Goal: Information Seeking & Learning: Check status

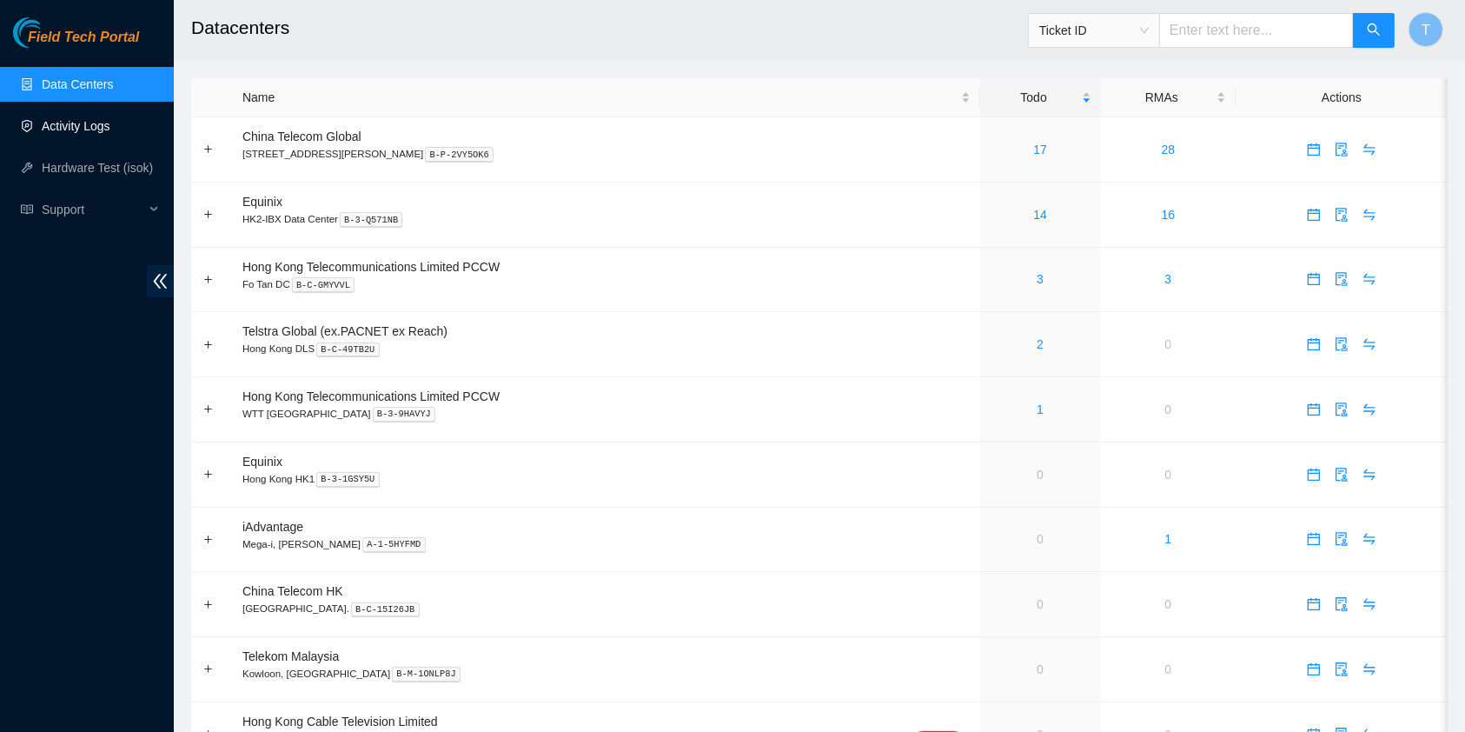
click at [78, 132] on link "Activity Logs" at bounding box center [76, 126] width 69 height 14
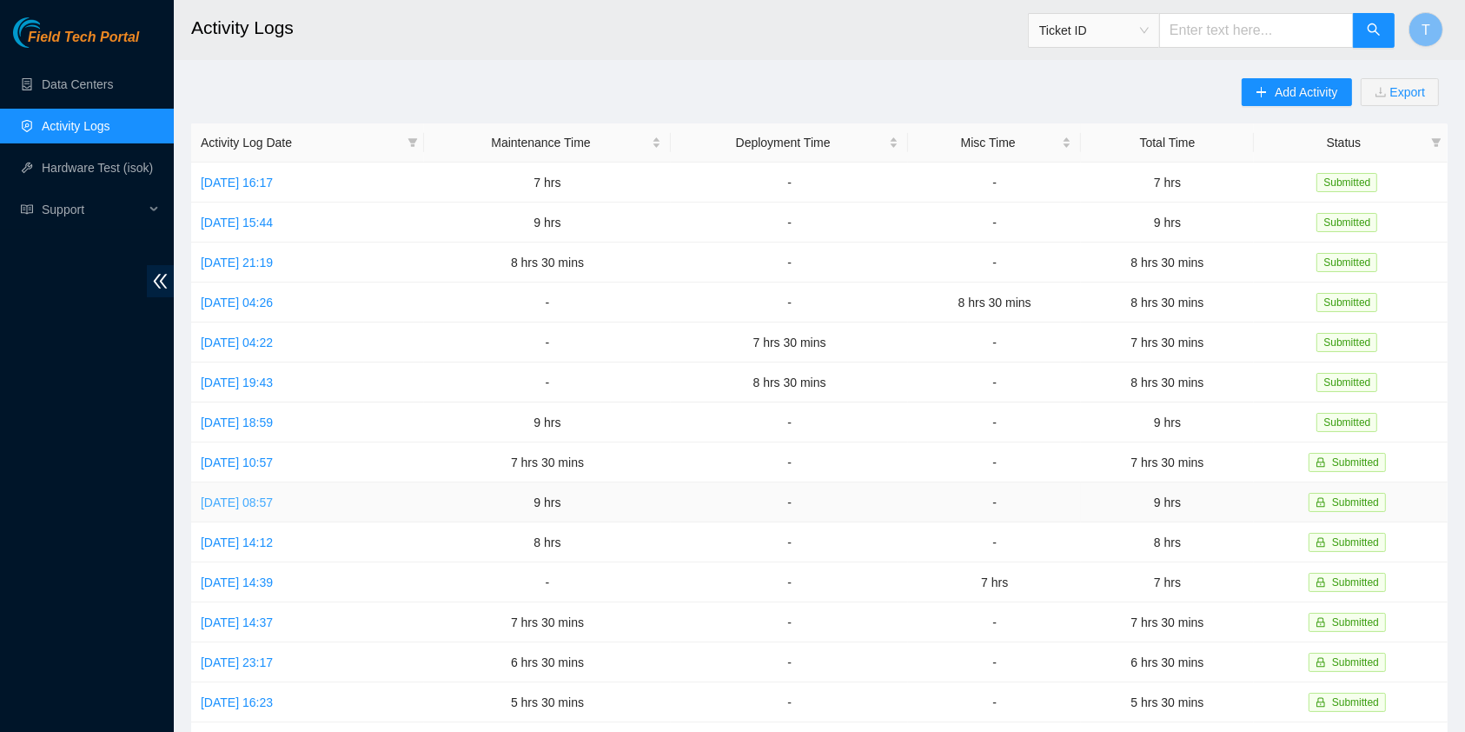
click at [273, 495] on link "[DATE] 08:57" at bounding box center [237, 502] width 72 height 14
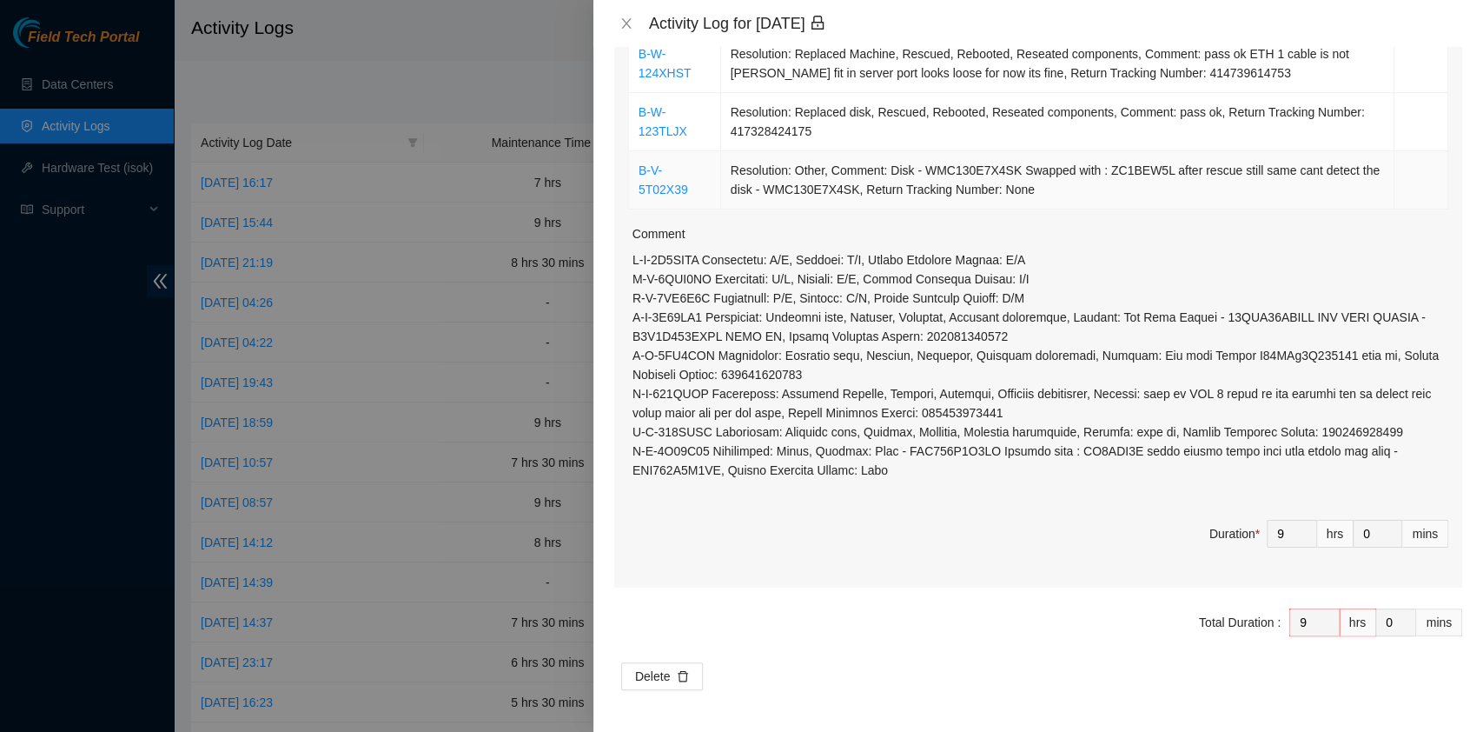
scroll to position [682, 0]
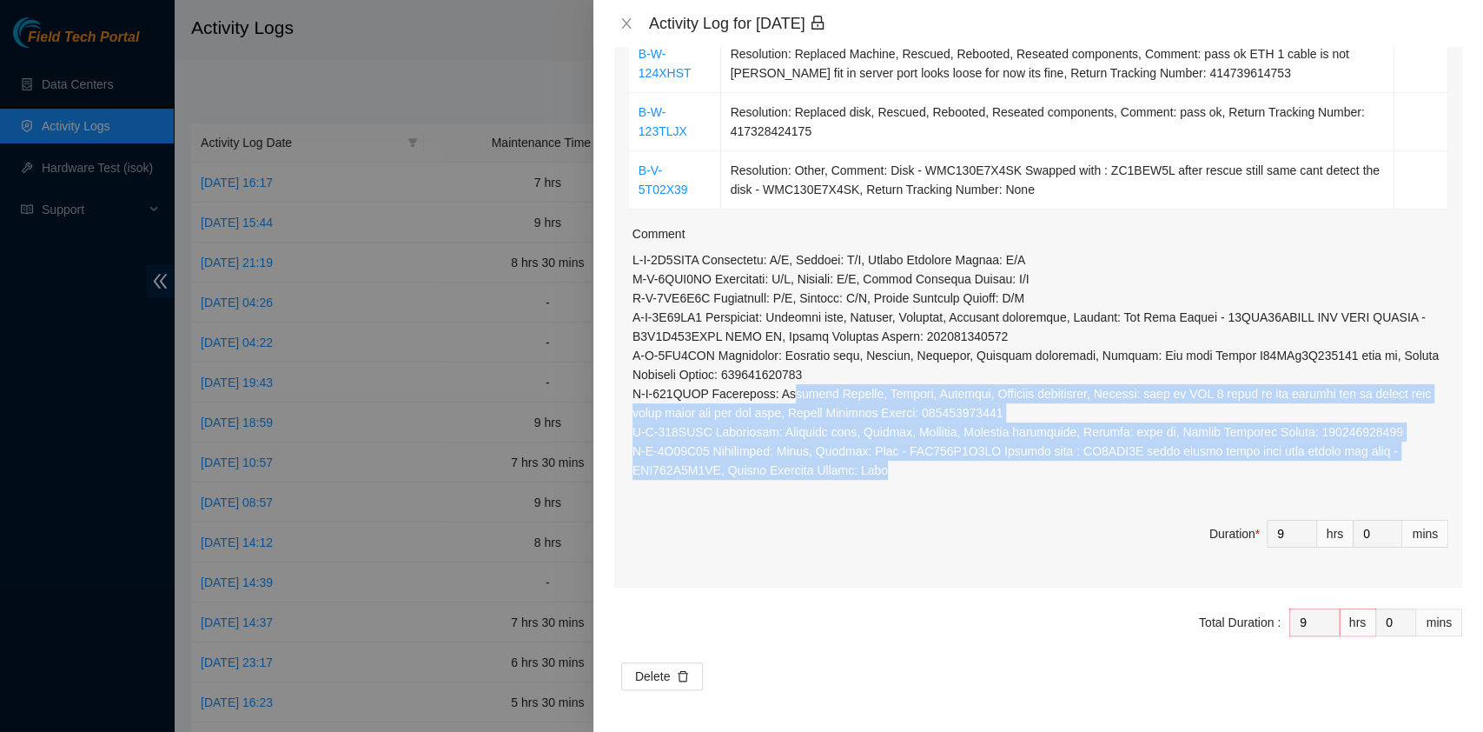
drag, startPoint x: 898, startPoint y: 472, endPoint x: 711, endPoint y: 315, distance: 244.3
click at [743, 361] on p at bounding box center [1041, 364] width 816 height 229
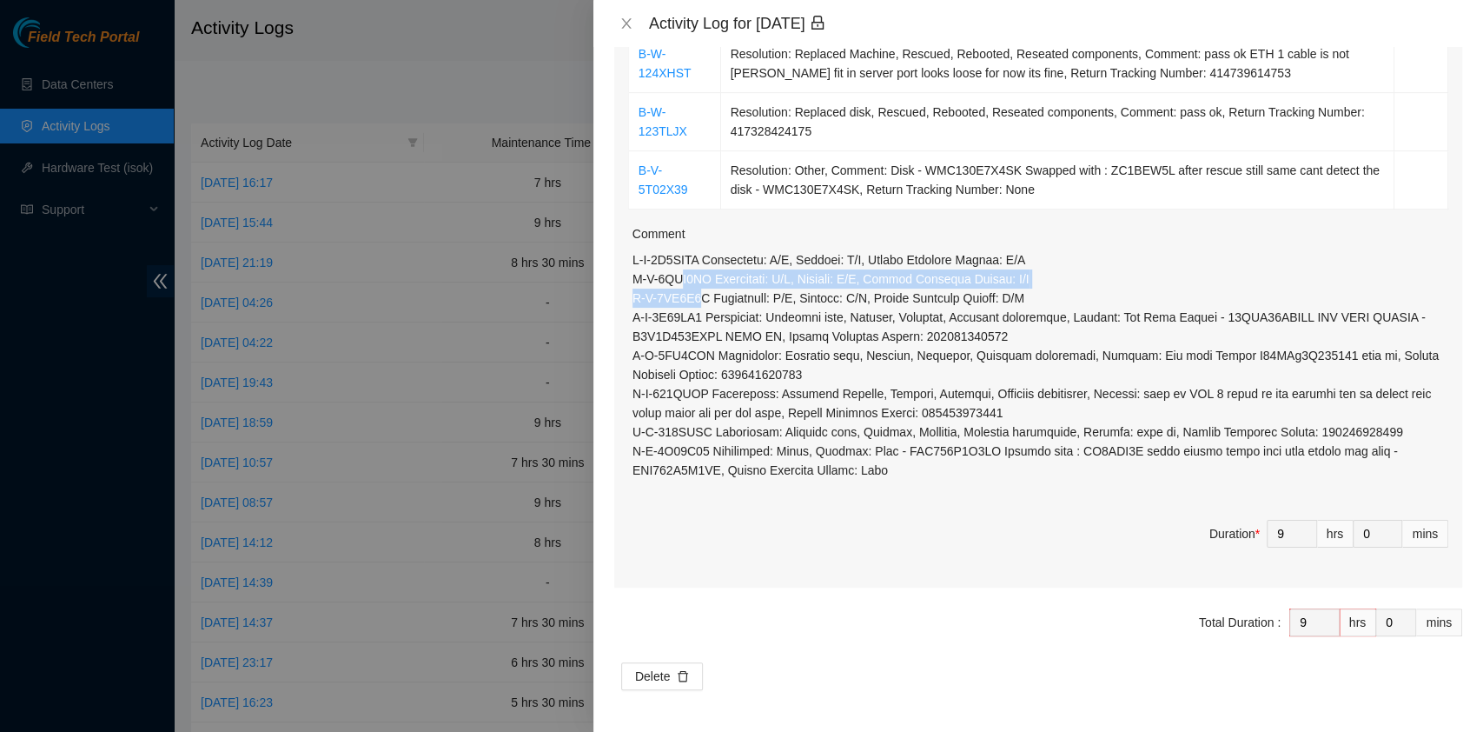
click at [683, 287] on p at bounding box center [1041, 364] width 816 height 229
click at [630, 252] on div "Ticket Number Resolution Action B-V-5U89YD0 Resolution: Replaced disk, Rescued,…" at bounding box center [1038, 134] width 848 height 906
click at [941, 510] on div "Ticket Number Resolution Action B-V-5U89YD0 Resolution: Replaced disk, Rescued,…" at bounding box center [1038, 134] width 848 height 906
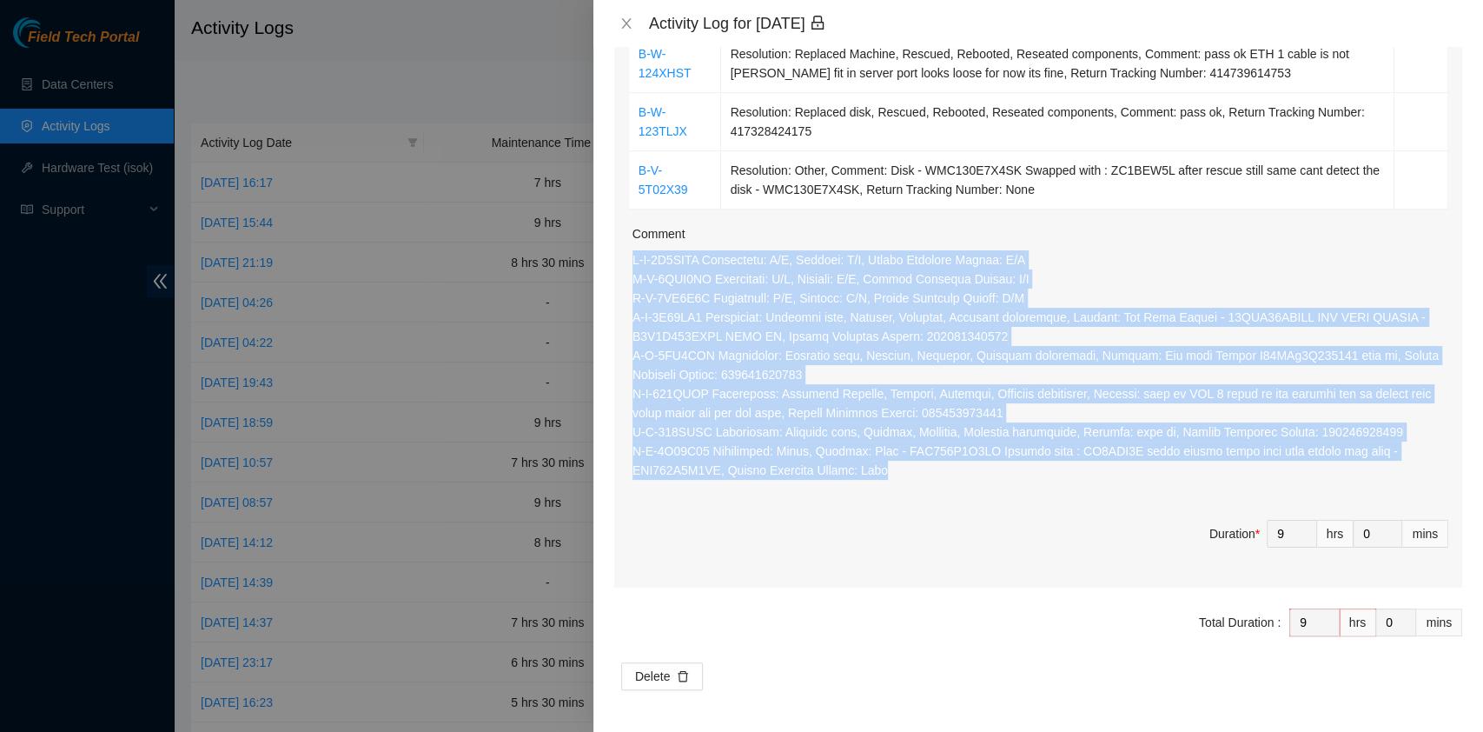
drag, startPoint x: 917, startPoint y: 472, endPoint x: 620, endPoint y: 266, distance: 361.5
click at [620, 266] on div "Ticket Number Resolution Action B-V-5U89YD0 Resolution: Replaced disk, Rescued,…" at bounding box center [1038, 134] width 848 height 906
copy p "B-V-5U8DNRW Resolution: N/A, Comment: N/A, Return Tracking Number: N/A B-V-5NHX…"
click at [621, 23] on icon "close" at bounding box center [626, 24] width 14 height 14
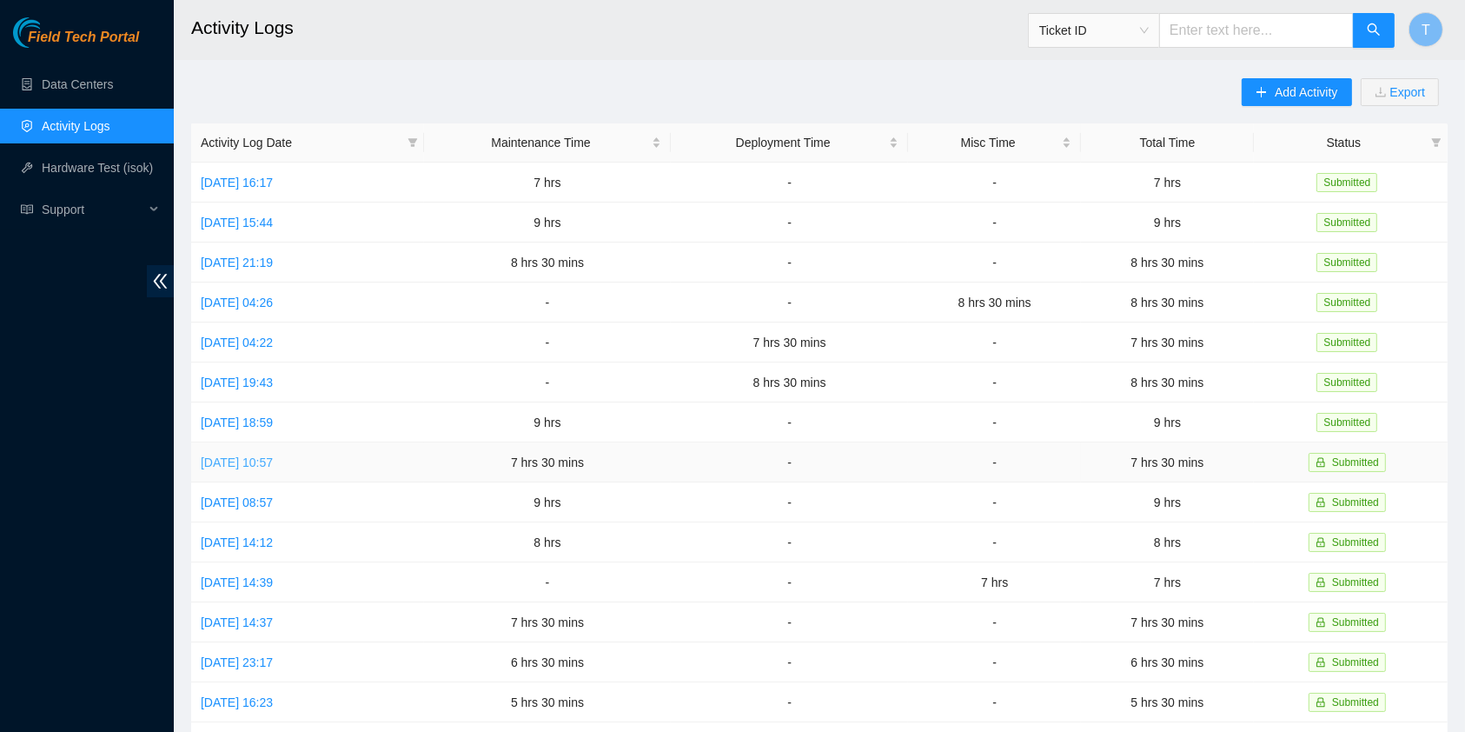
click at [273, 455] on link "[DATE] 10:57" at bounding box center [237, 462] width 72 height 14
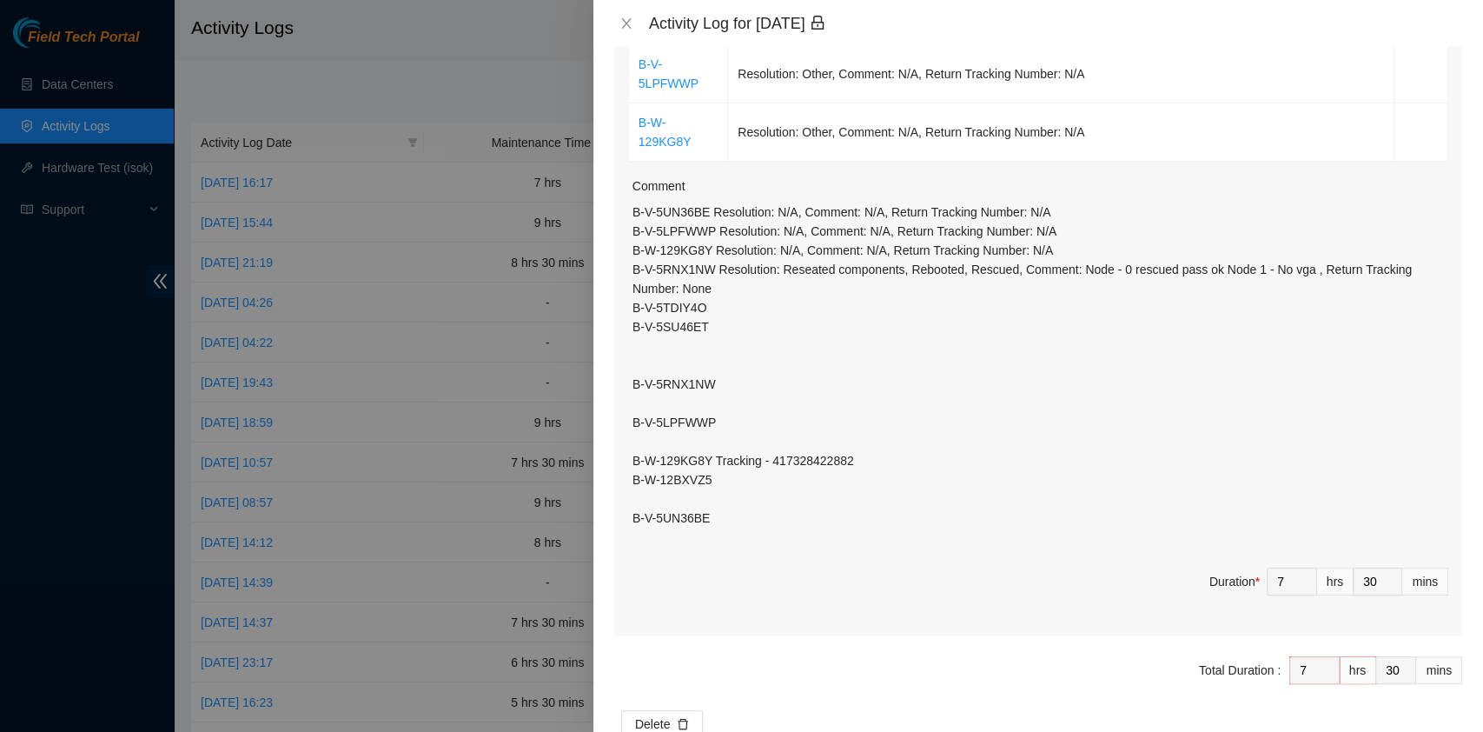
scroll to position [462, 0]
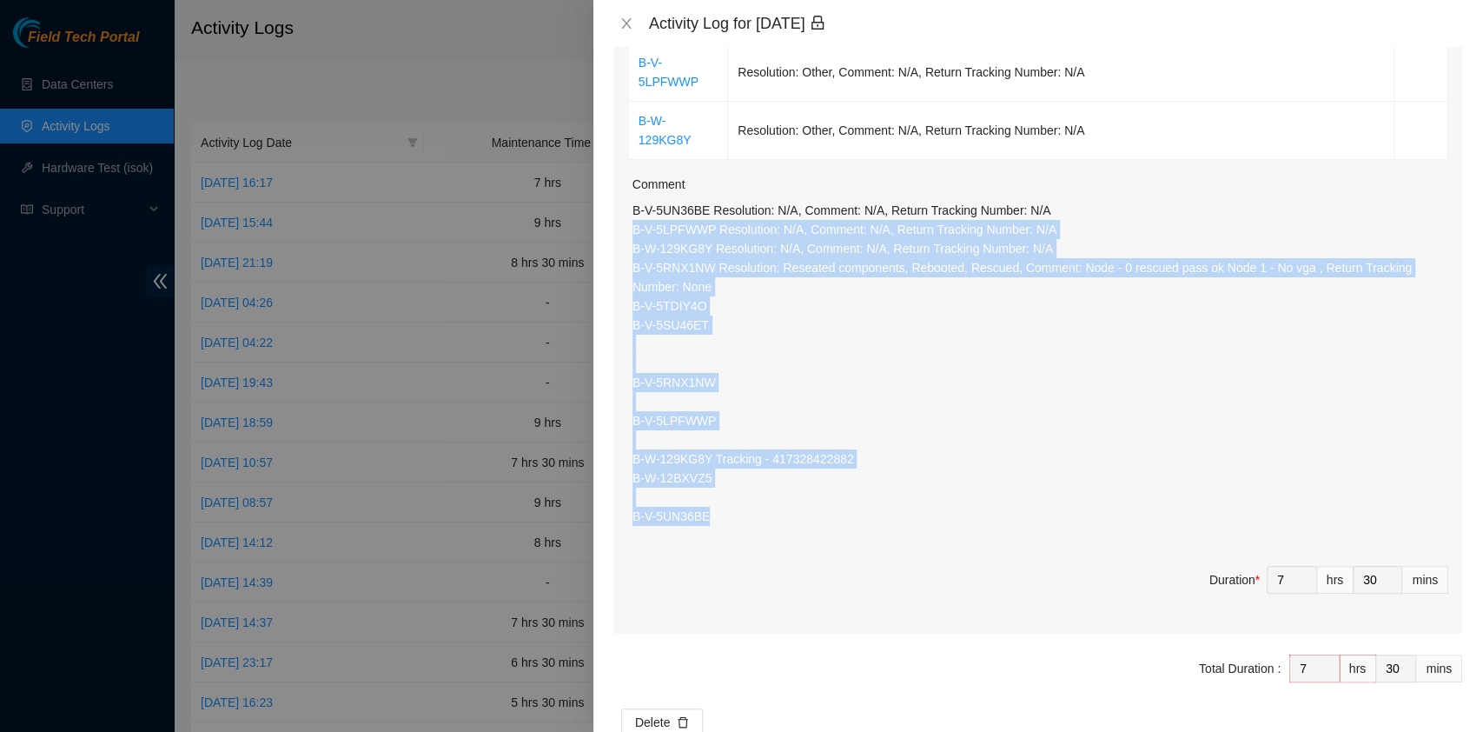
drag, startPoint x: 744, startPoint y: 527, endPoint x: 623, endPoint y: 227, distance: 323.2
click at [623, 227] on div "Ticket Number Resolution Action B-V-5RNX1NW Resolution: Reseated components, Re…" at bounding box center [1038, 268] width 848 height 731
copy p "B-V-5LPFWWP Resolution: N/A, Comment: N/A, Return Tracking Number: N/A B-W-129K…"
click at [628, 19] on icon "close" at bounding box center [626, 23] width 10 height 10
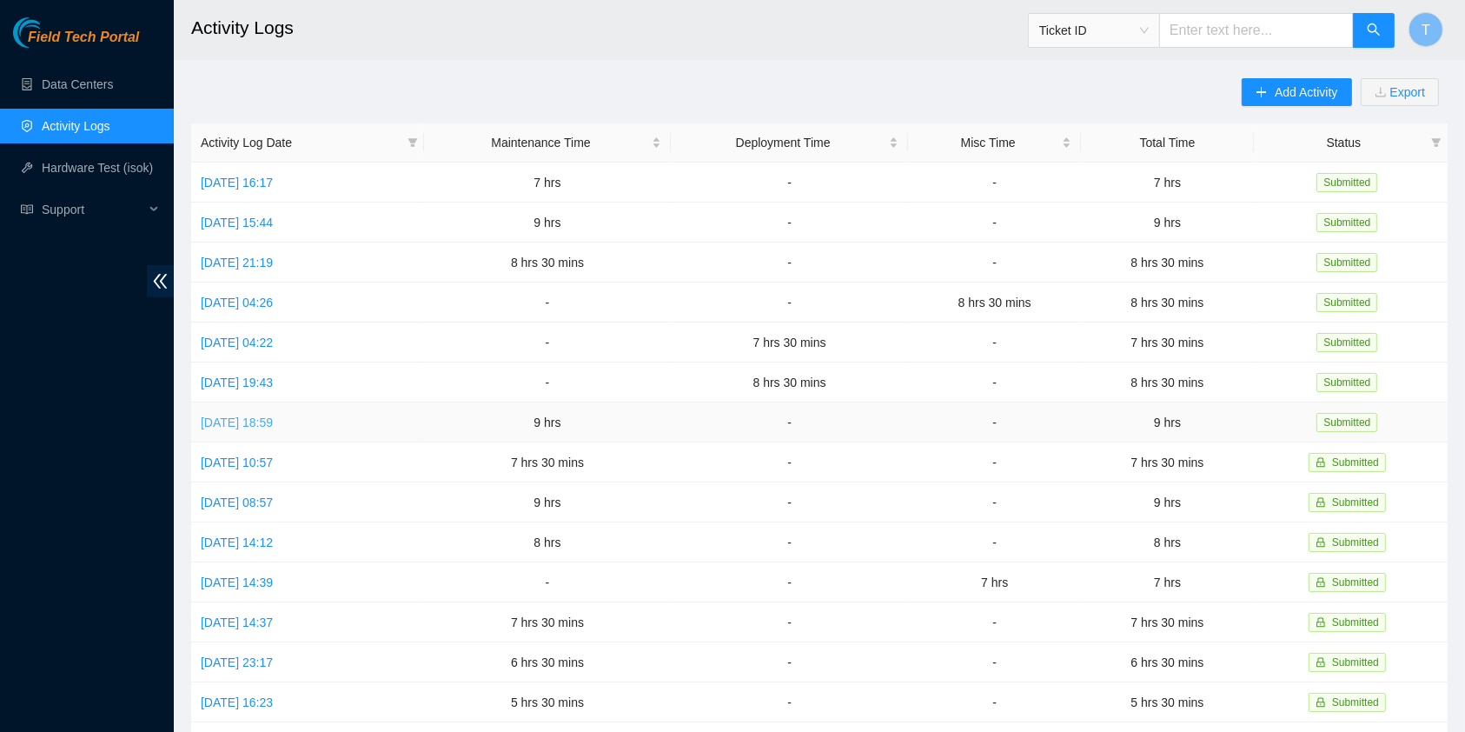
click at [255, 415] on link "[DATE] 18:59" at bounding box center [237, 422] width 72 height 14
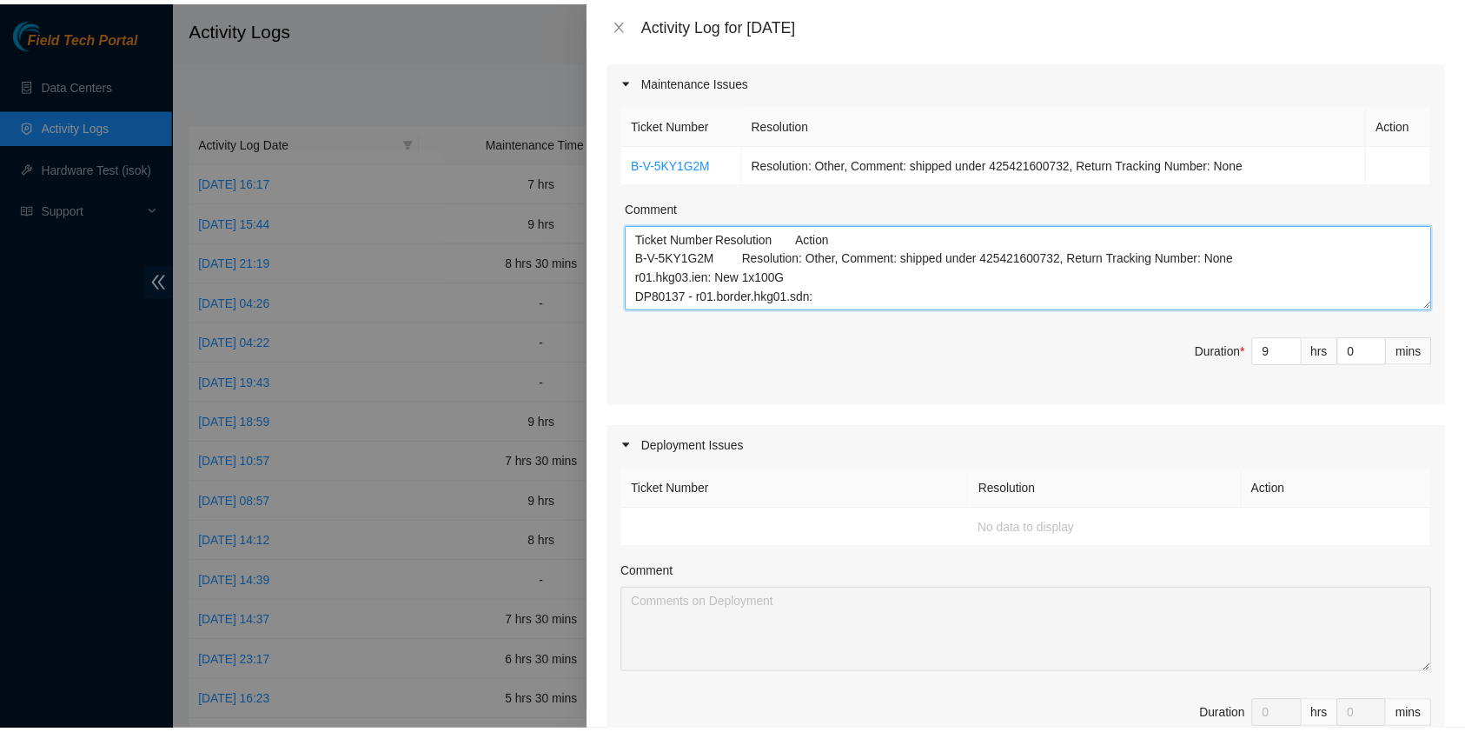
scroll to position [221, 0]
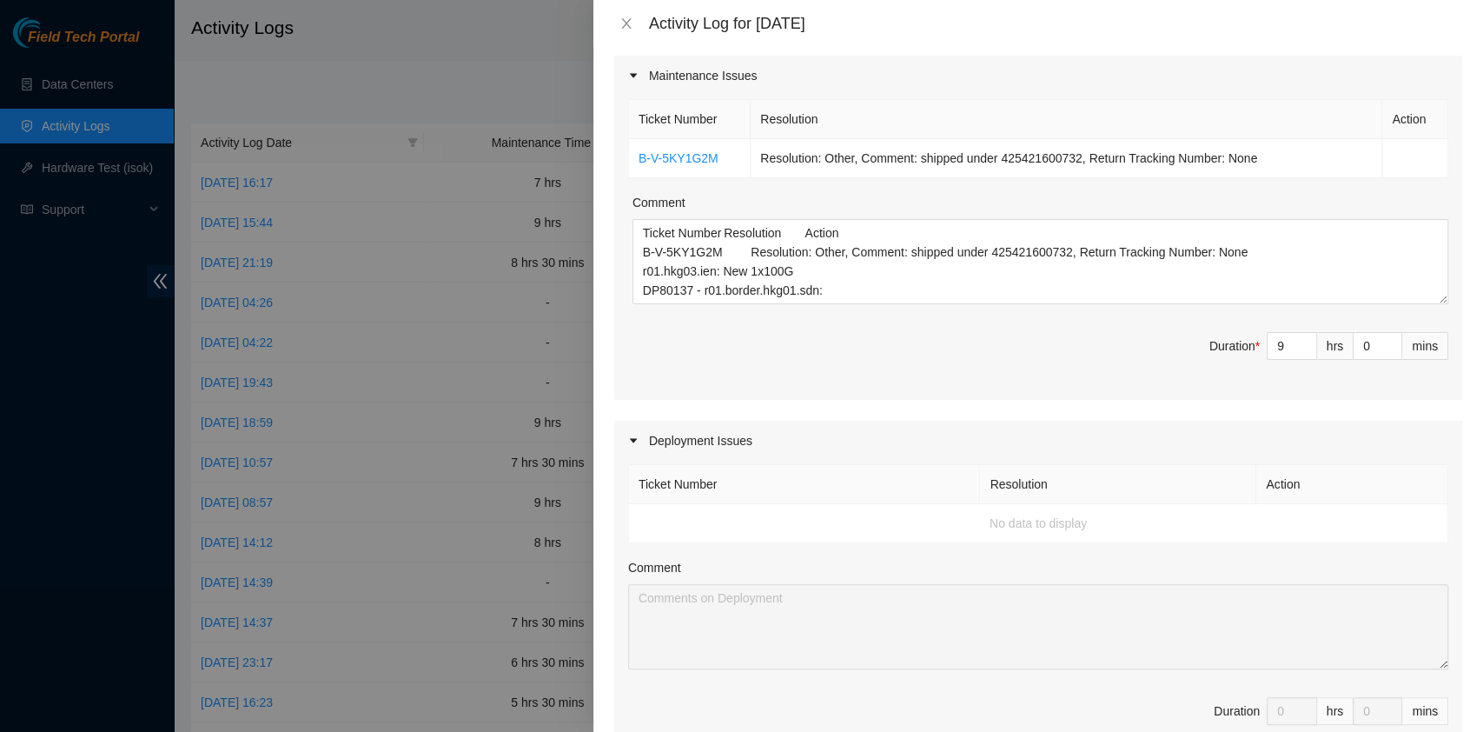
drag, startPoint x: 899, startPoint y: 305, endPoint x: 848, endPoint y: 532, distance: 232.5
click at [848, 532] on td "No data to display" at bounding box center [1038, 523] width 819 height 39
click at [852, 256] on textarea "Ticket Number Resolution Action B-V-5KY1G2M Resolution: Other, Comment: shipped…" at bounding box center [1041, 261] width 816 height 85
click at [623, 21] on icon "close" at bounding box center [626, 24] width 14 height 14
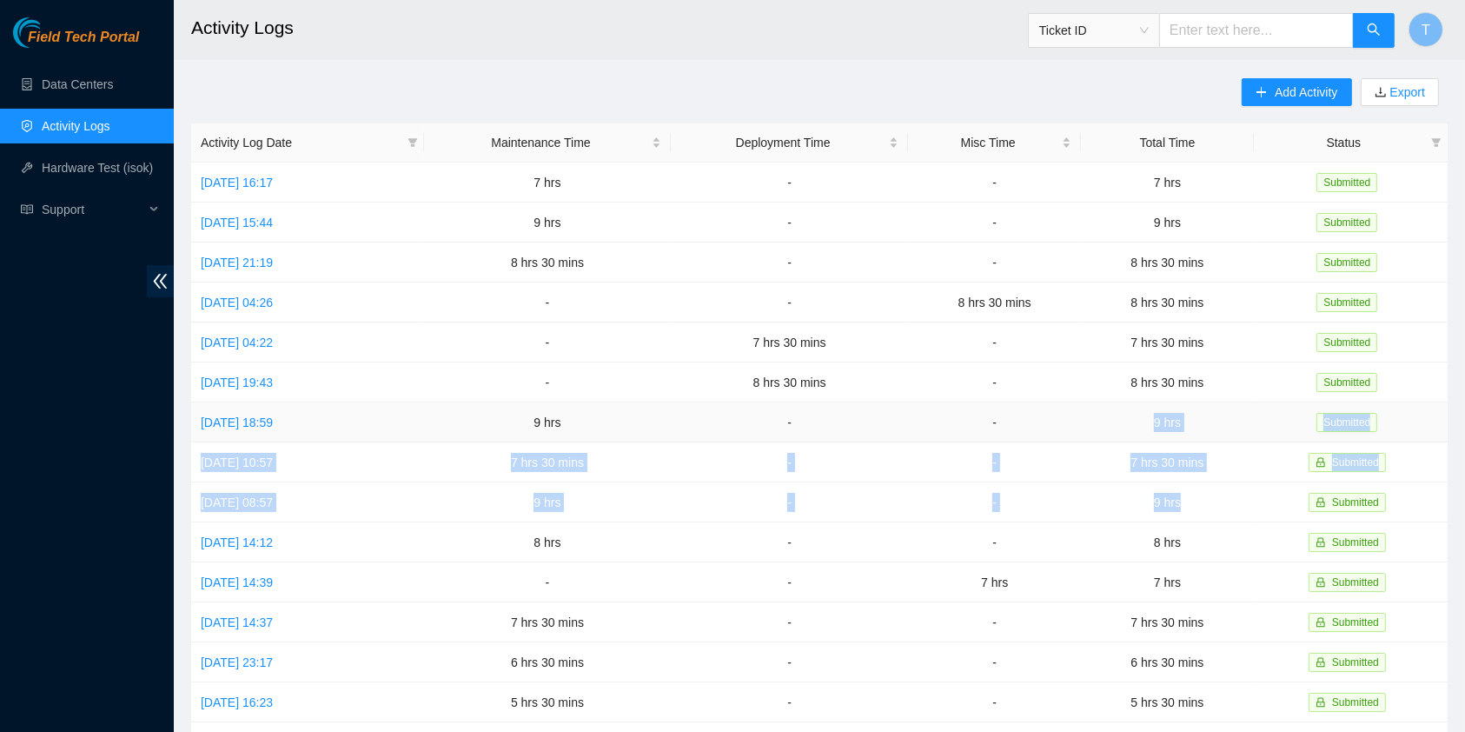
drag, startPoint x: 1168, startPoint y: 469, endPoint x: 1149, endPoint y: 422, distance: 50.7
click at [1149, 422] on tbody "[DATE] 16:17 7 hrs - - 7 hrs Submitted [DATE] 15:44 9 hrs - - 9 hrs Submitted […" at bounding box center [819, 561] width 1256 height 799
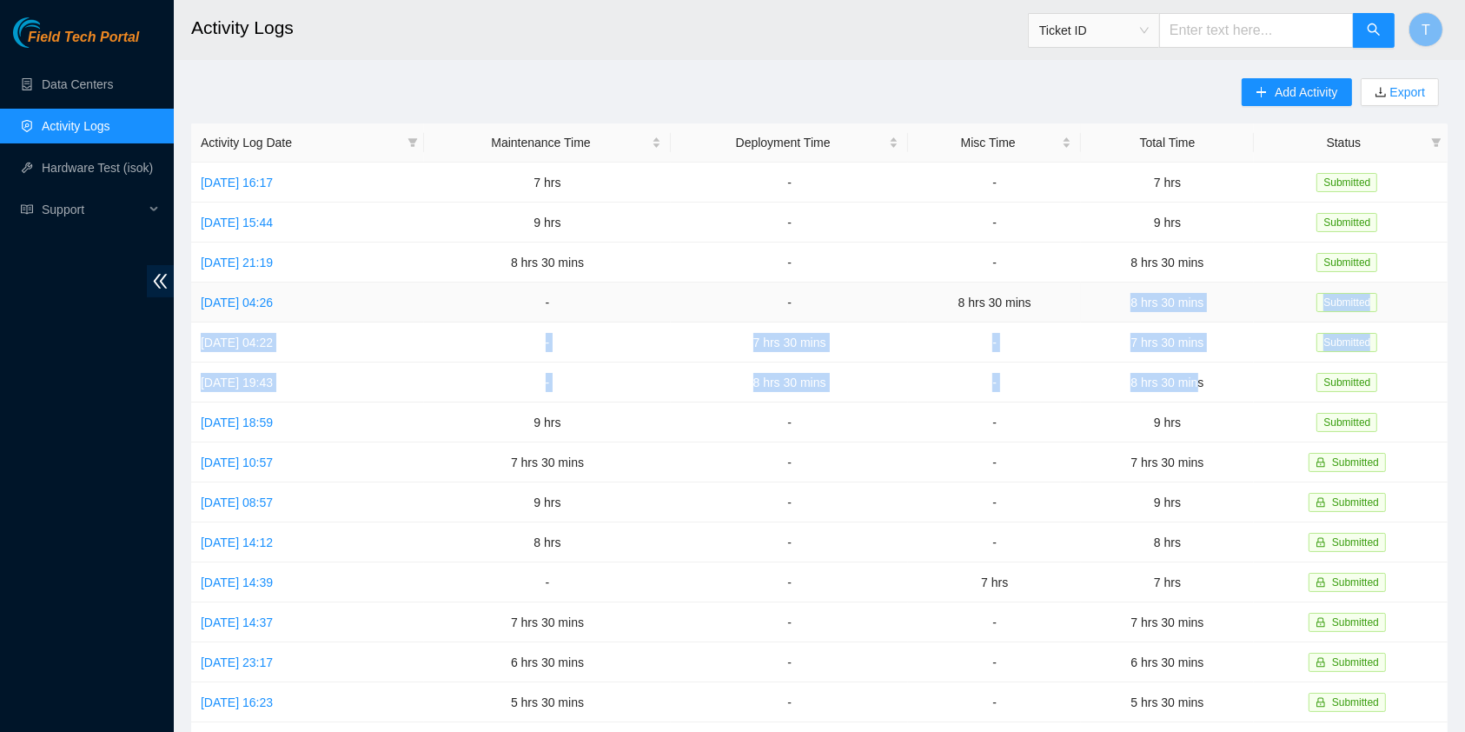
drag, startPoint x: 1209, startPoint y: 373, endPoint x: 1128, endPoint y: 315, distance: 100.3
click at [1128, 315] on tbody "[DATE] 16:17 7 hrs - - 7 hrs Submitted [DATE] 15:44 9 hrs - - 9 hrs Submitted […" at bounding box center [819, 561] width 1256 height 799
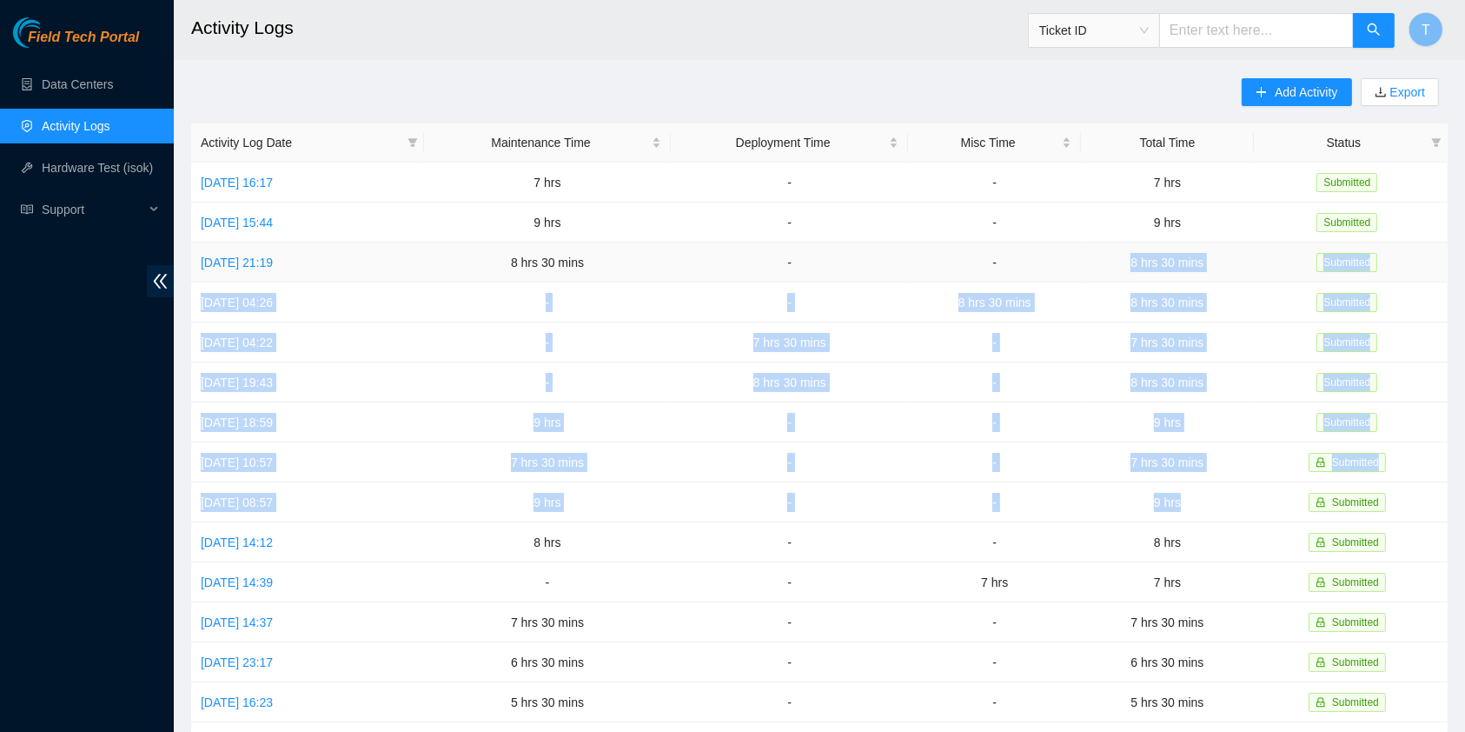
drag, startPoint x: 1190, startPoint y: 493, endPoint x: 1136, endPoint y: 260, distance: 239.8
click at [1136, 260] on tbody "[DATE] 16:17 7 hrs - - 7 hrs Submitted [DATE] 15:44 9 hrs - - 9 hrs Submitted […" at bounding box center [819, 561] width 1256 height 799
click at [1421, 24] on button "T" at bounding box center [1425, 29] width 35 height 35
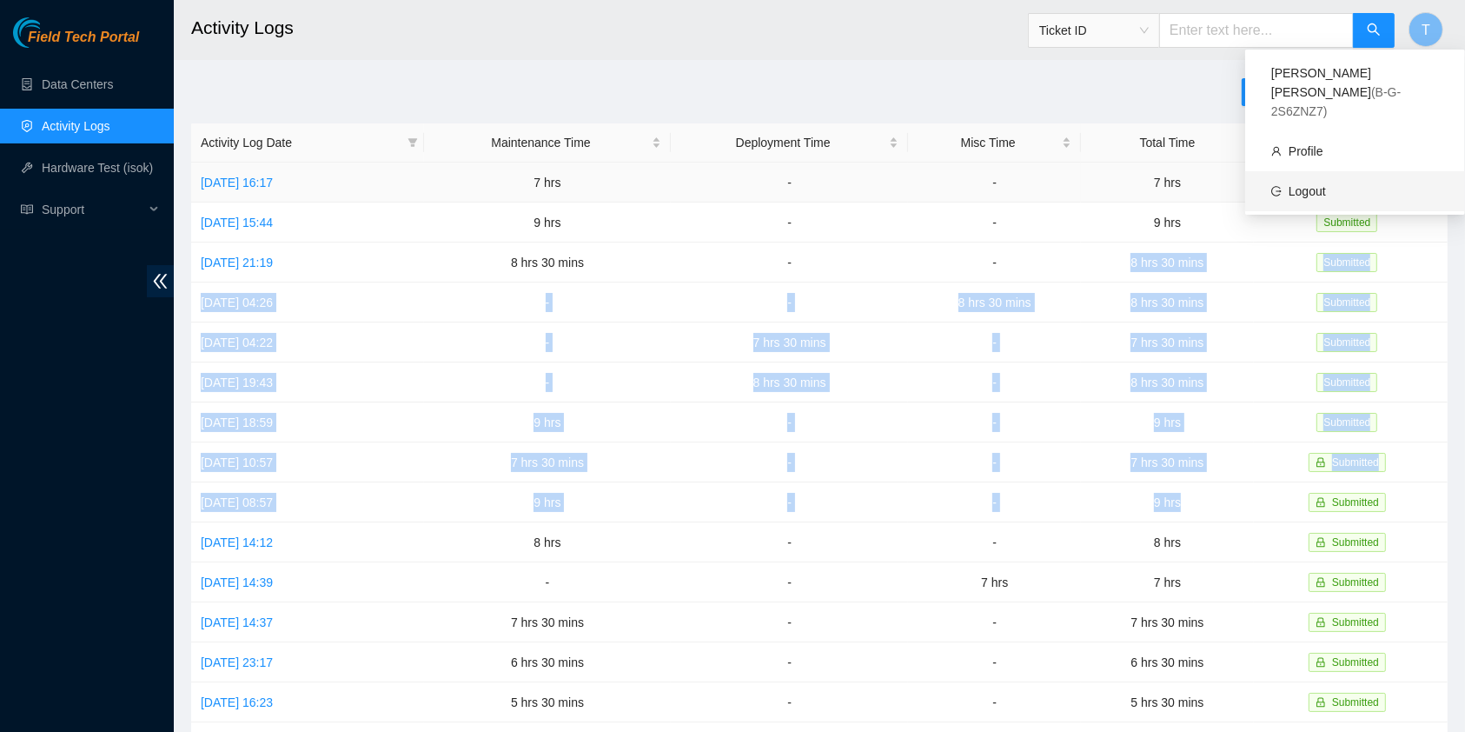
click at [1326, 184] on link "Logout" at bounding box center [1306, 191] width 37 height 14
